Goal: Information Seeking & Learning: Learn about a topic

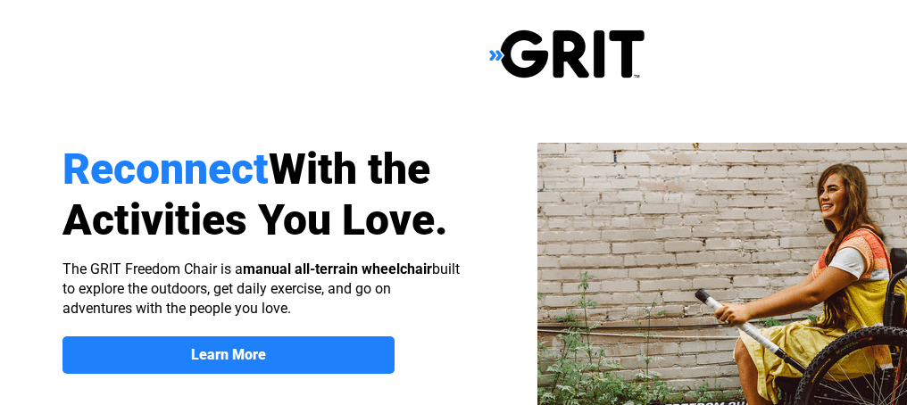
scroll to position [89, 0]
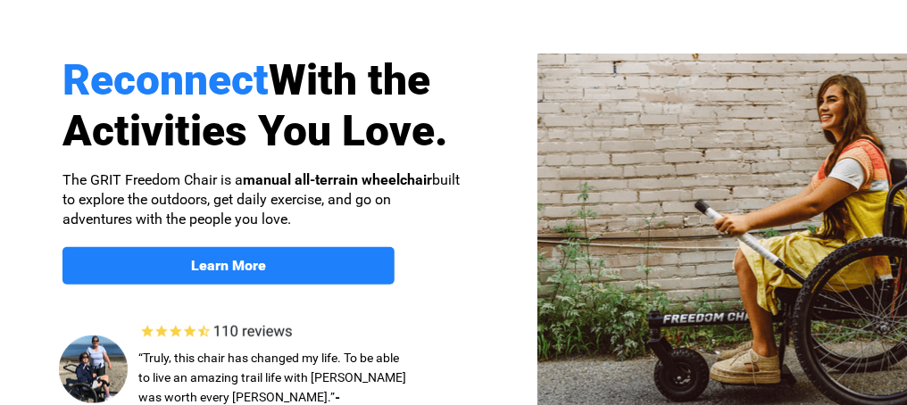
select select "US"
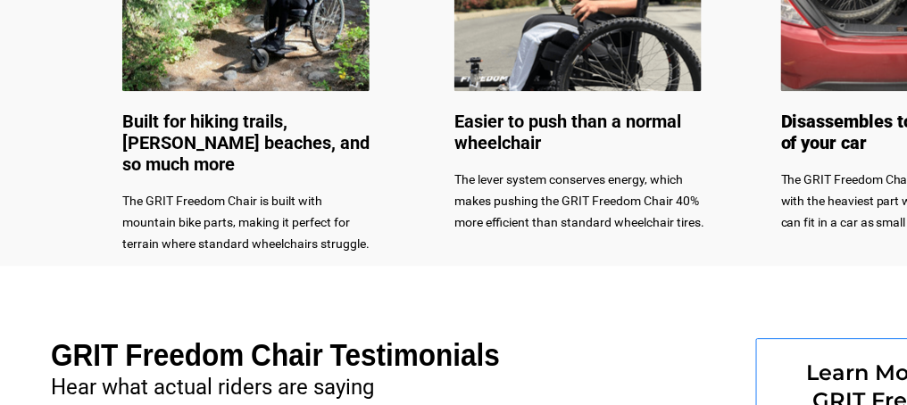
scroll to position [957, 0]
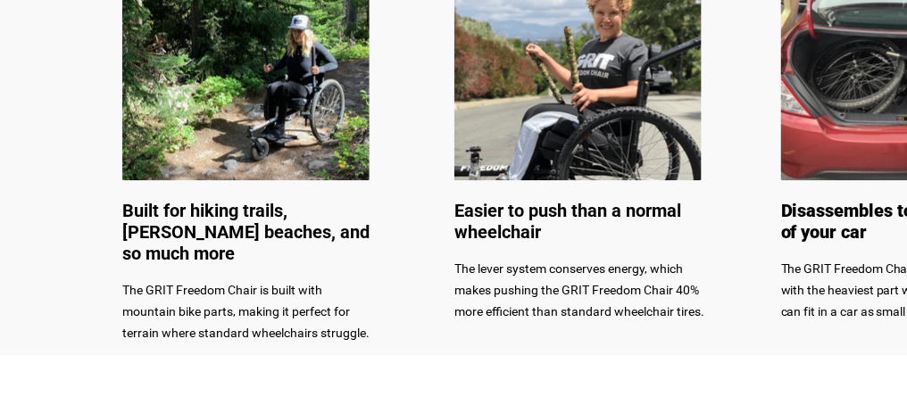
select select "US"
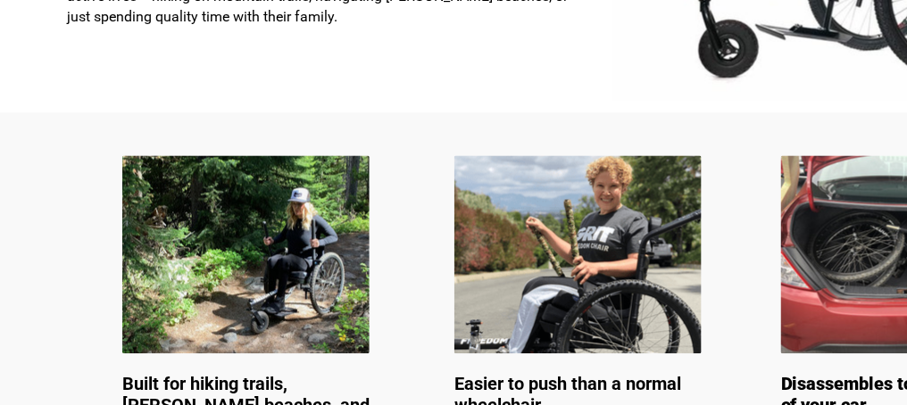
scroll to position [689, 0]
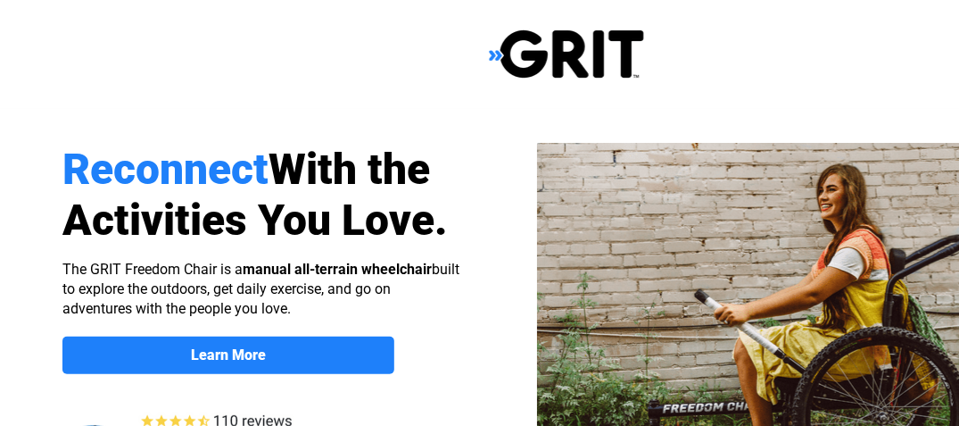
select select "US"
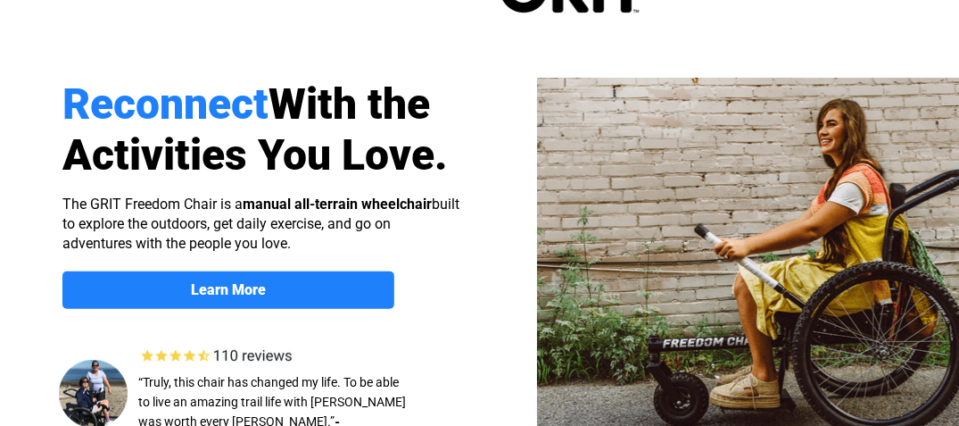
scroll to position [178, 0]
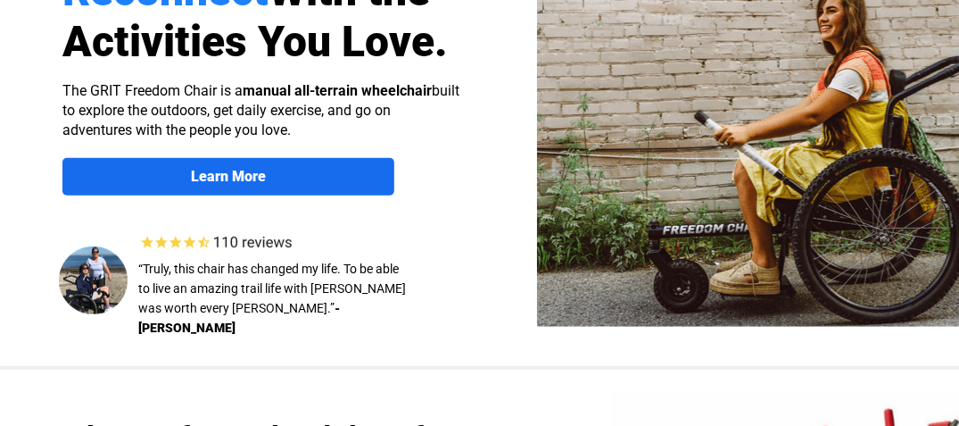
click at [203, 185] on link "Learn More" at bounding box center [228, 176] width 332 height 37
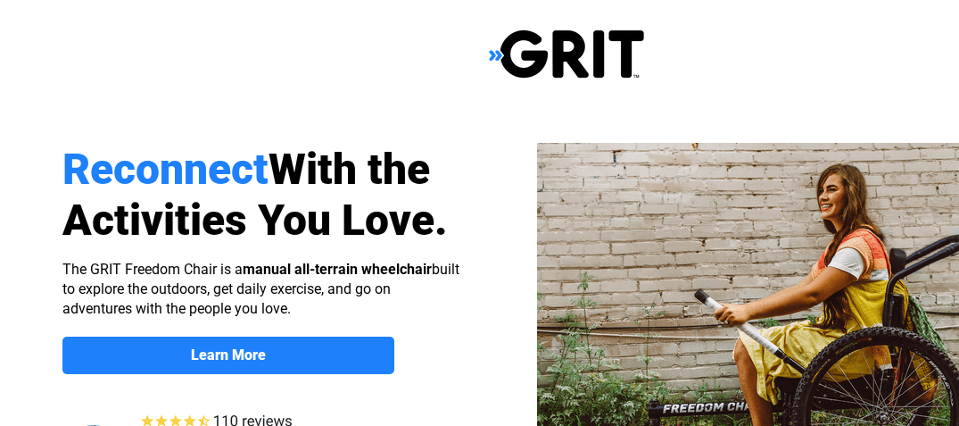
scroll to position [1379, 137]
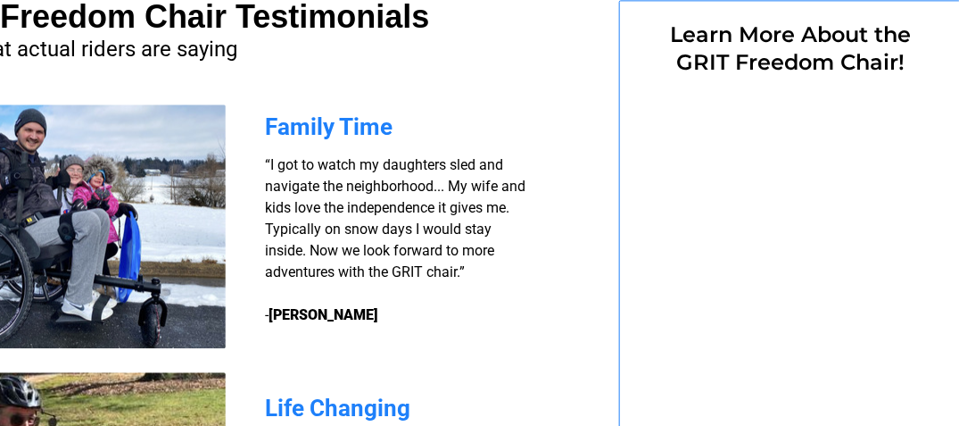
select select "US"
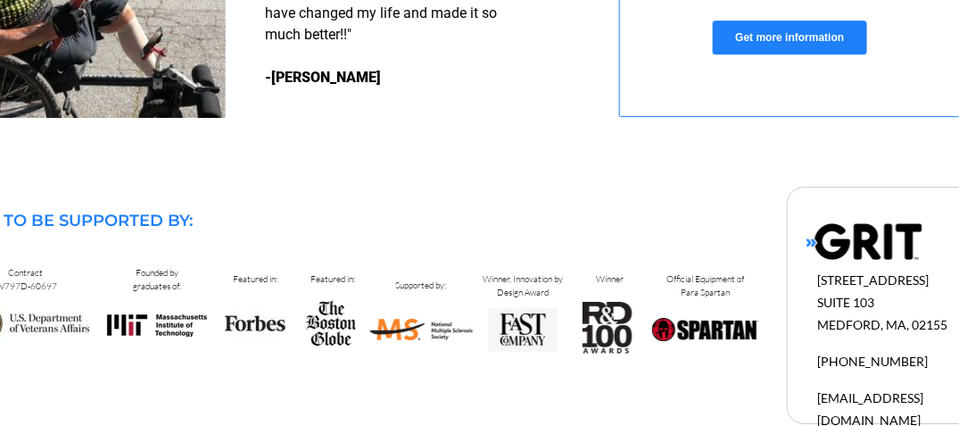
scroll to position [1913, 137]
